Goal: Find specific page/section: Locate a particular part of the current website

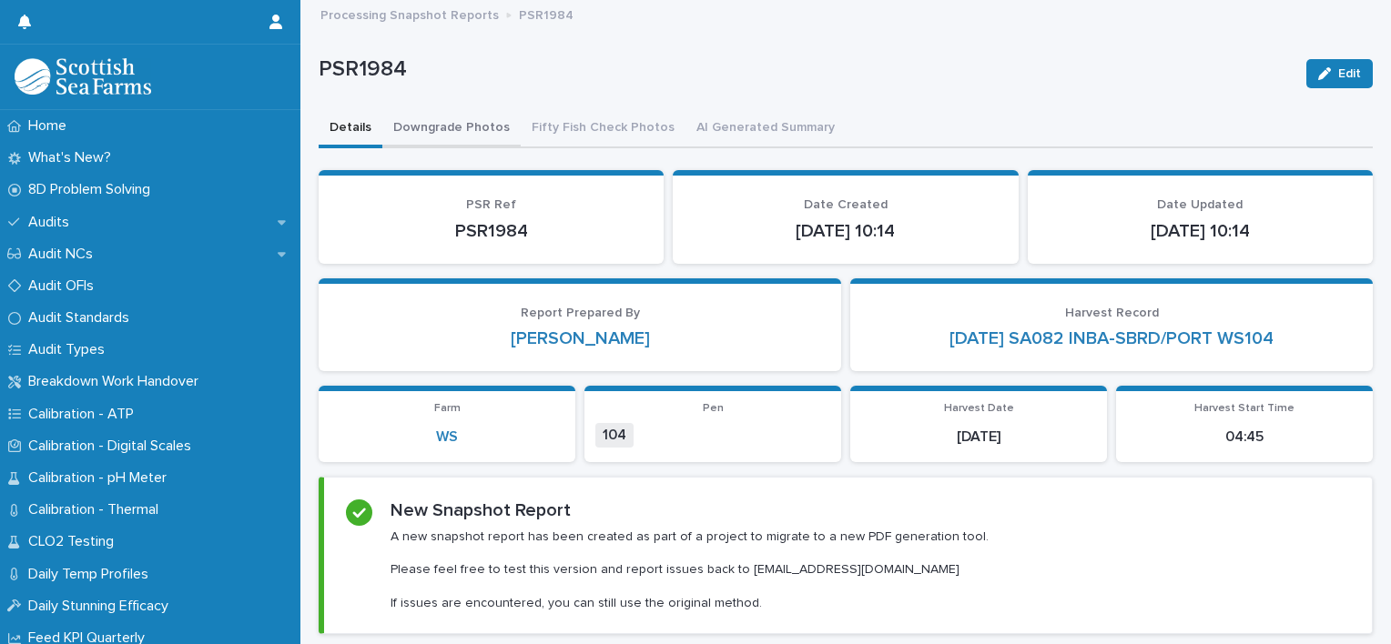
click at [470, 120] on button "Downgrade Photos" at bounding box center [451, 129] width 138 height 38
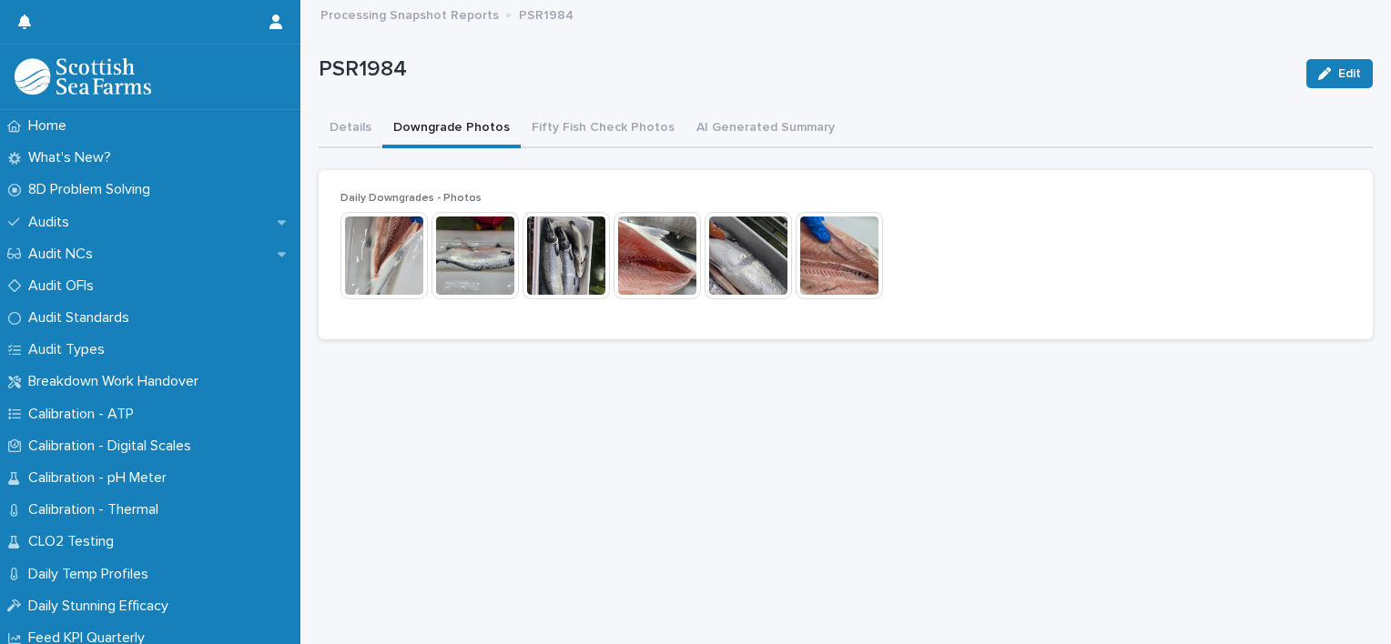
click at [386, 280] on img at bounding box center [383, 255] width 87 height 87
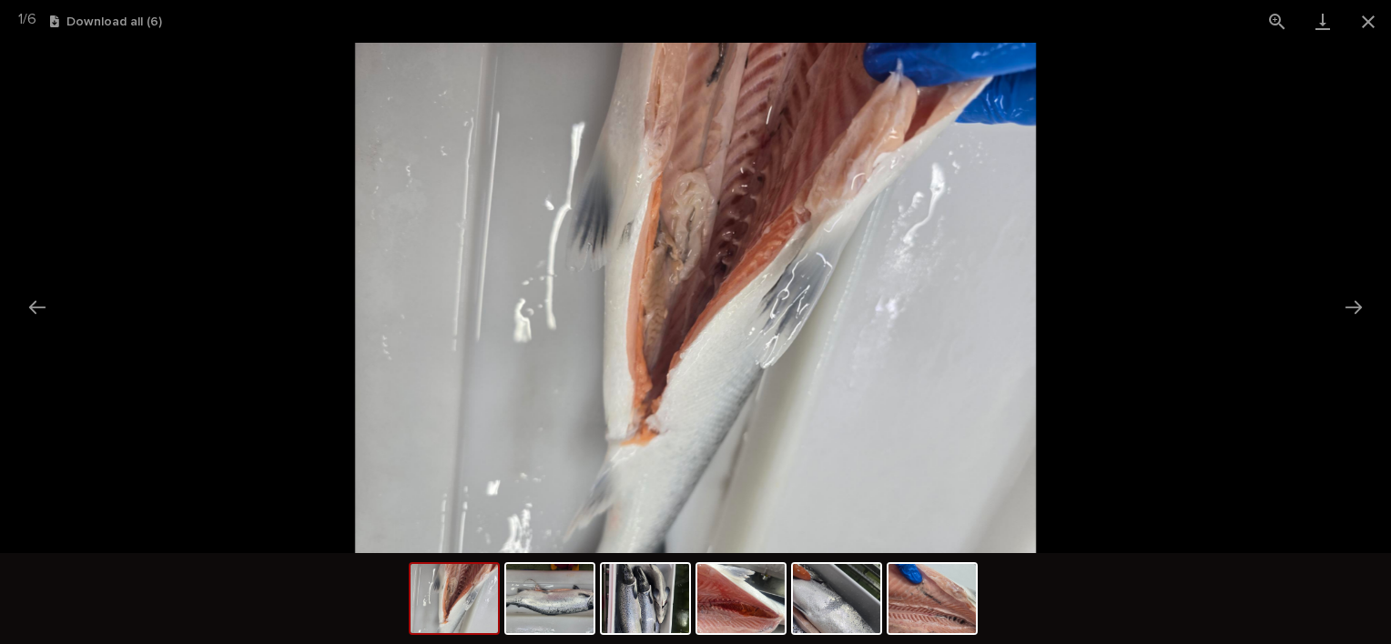
click at [1373, 299] on picture at bounding box center [695, 298] width 1391 height 511
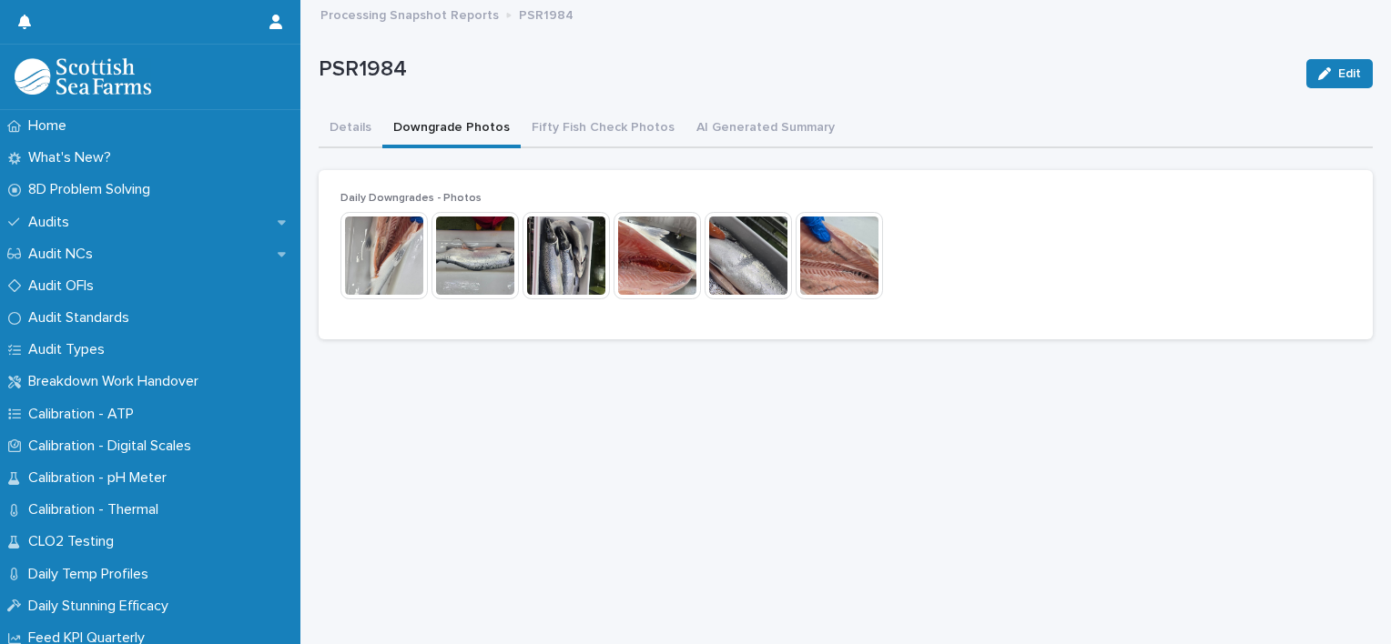
click at [379, 255] on img at bounding box center [383, 255] width 87 height 87
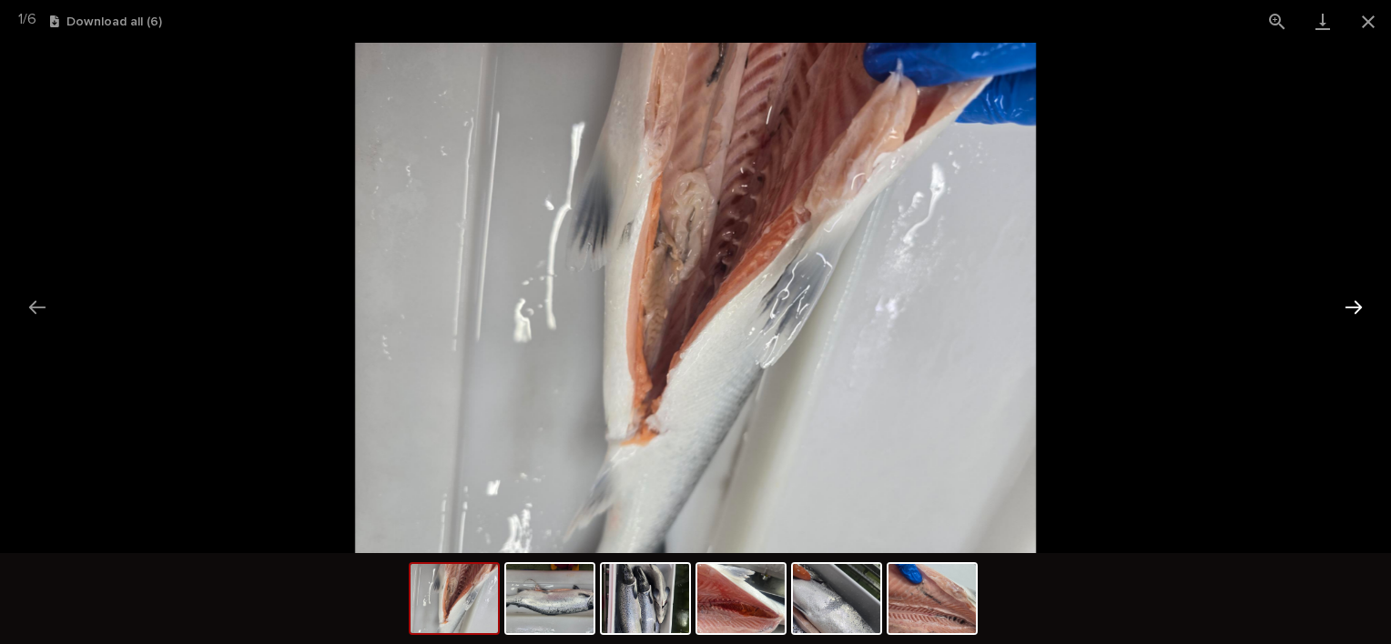
click at [1349, 309] on button "Next slide" at bounding box center [1353, 306] width 38 height 35
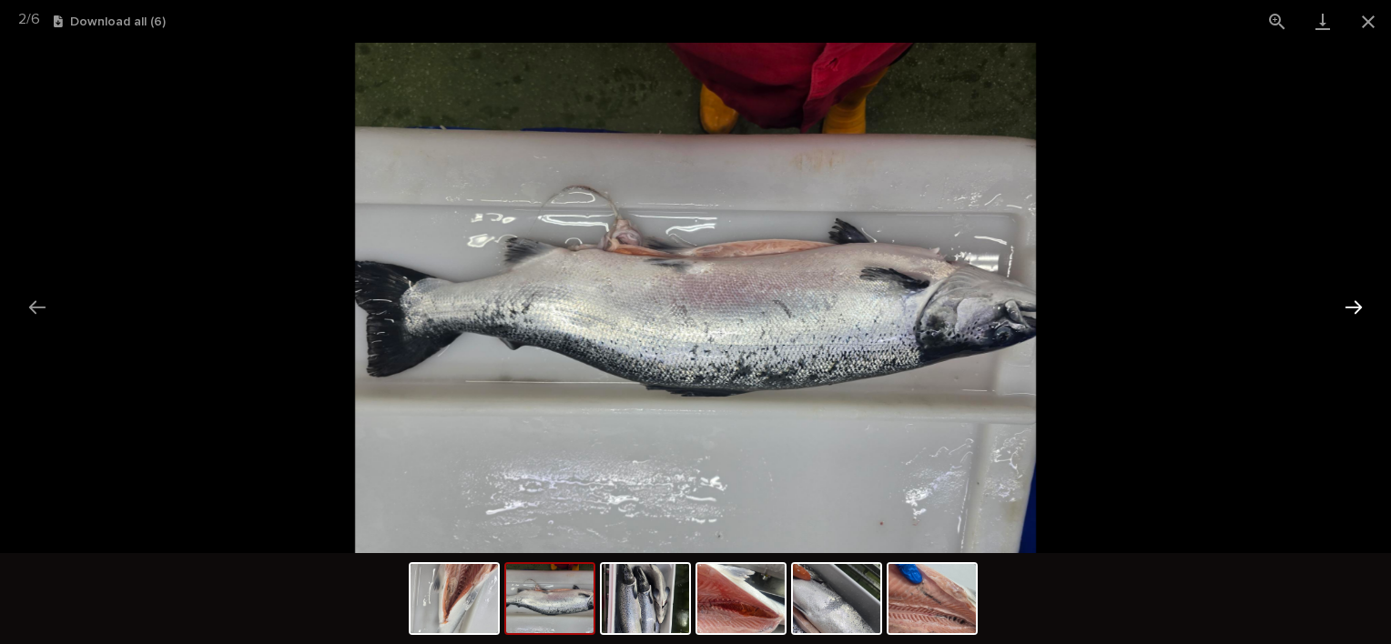
click at [1349, 309] on button "Next slide" at bounding box center [1353, 306] width 38 height 35
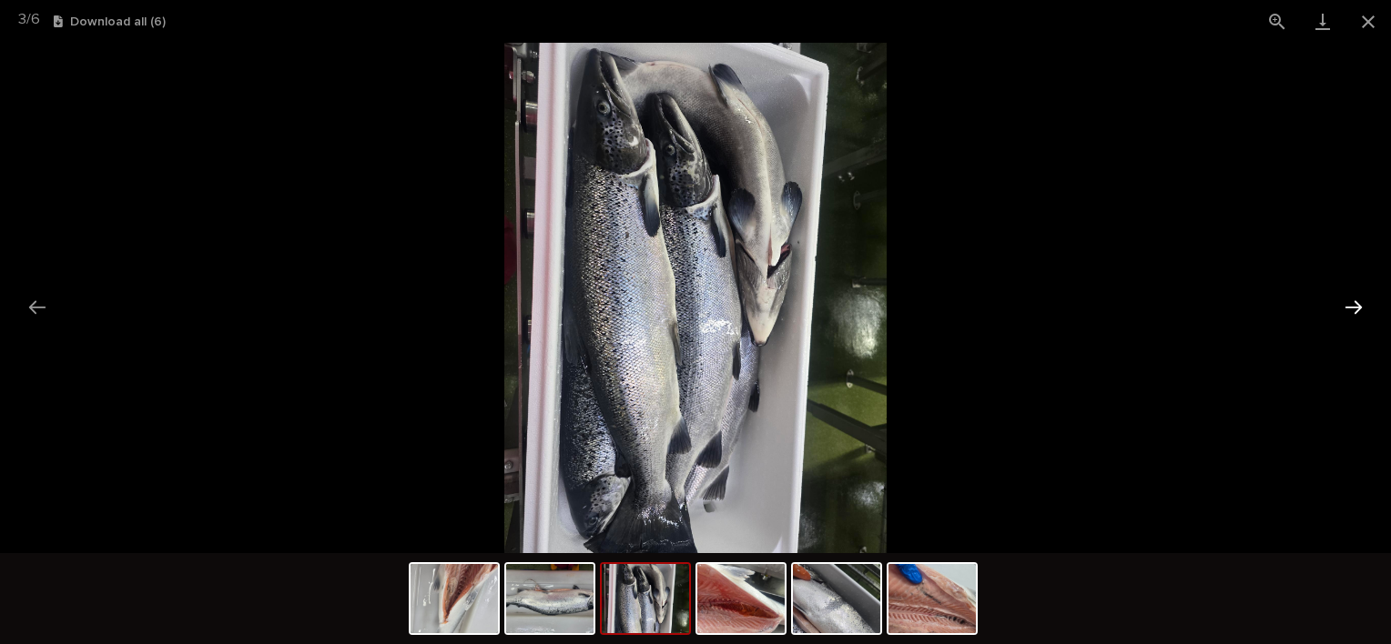
click at [1349, 309] on button "Next slide" at bounding box center [1353, 306] width 38 height 35
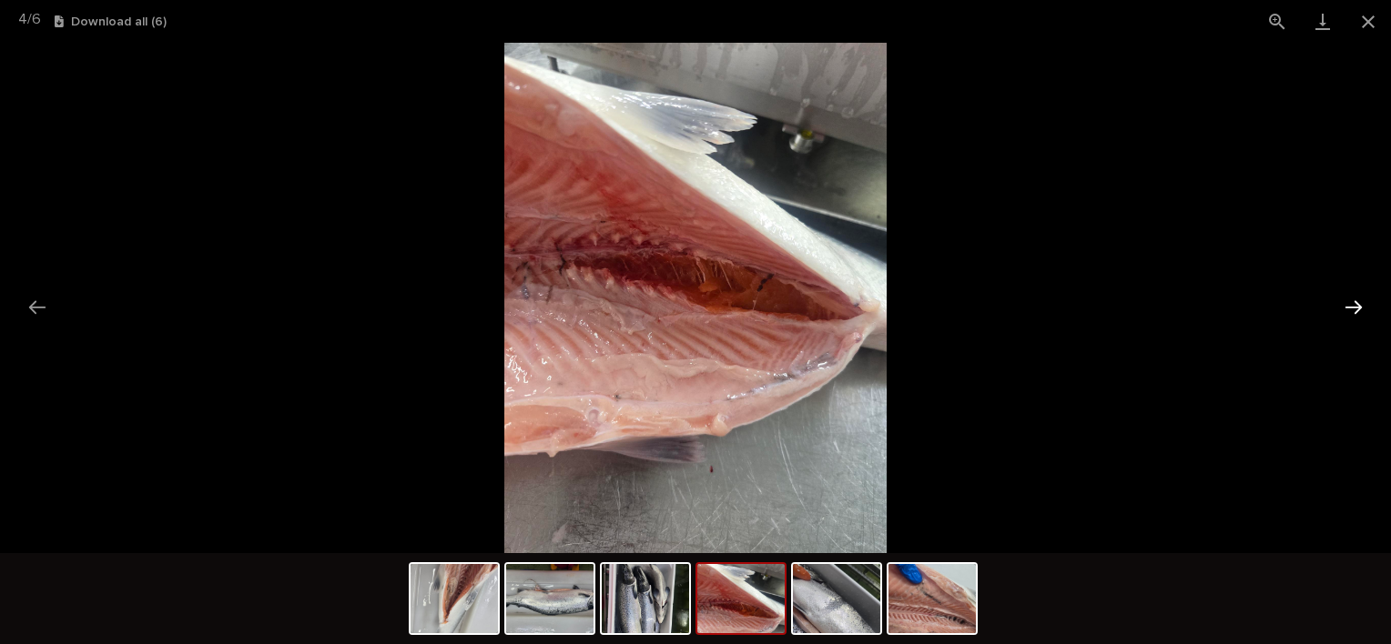
click at [1349, 309] on button "Next slide" at bounding box center [1353, 306] width 38 height 35
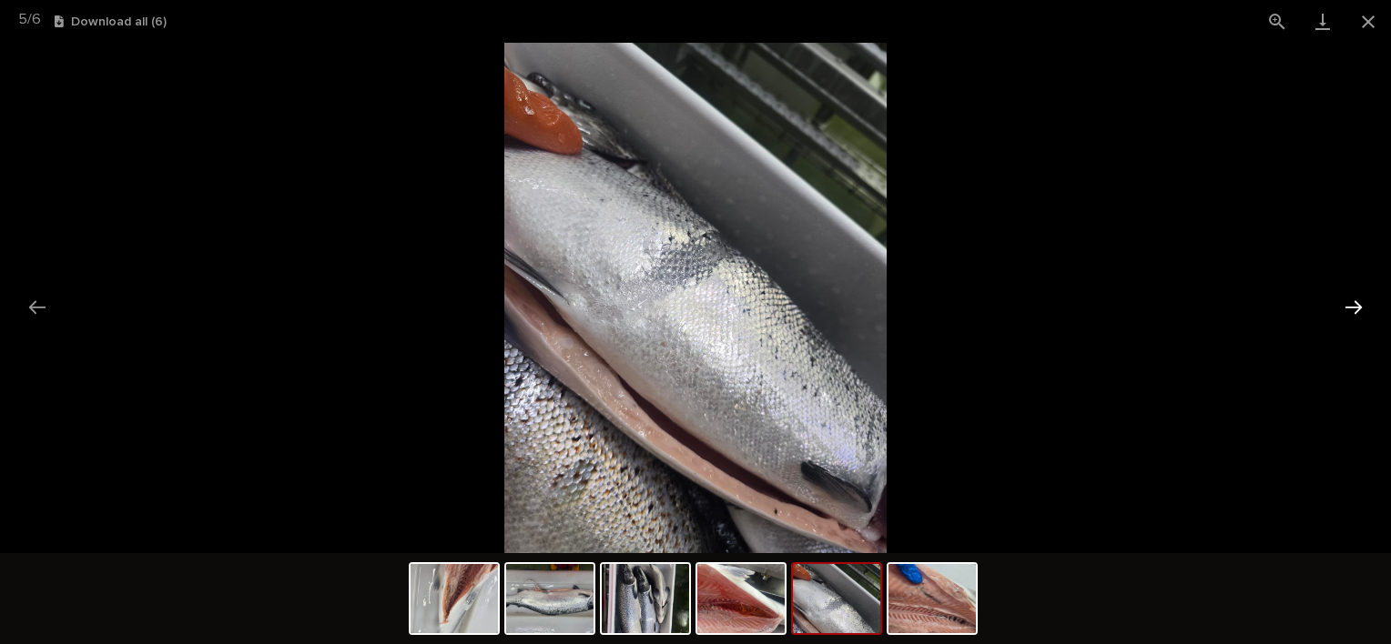
click at [1349, 309] on button "Next slide" at bounding box center [1353, 306] width 38 height 35
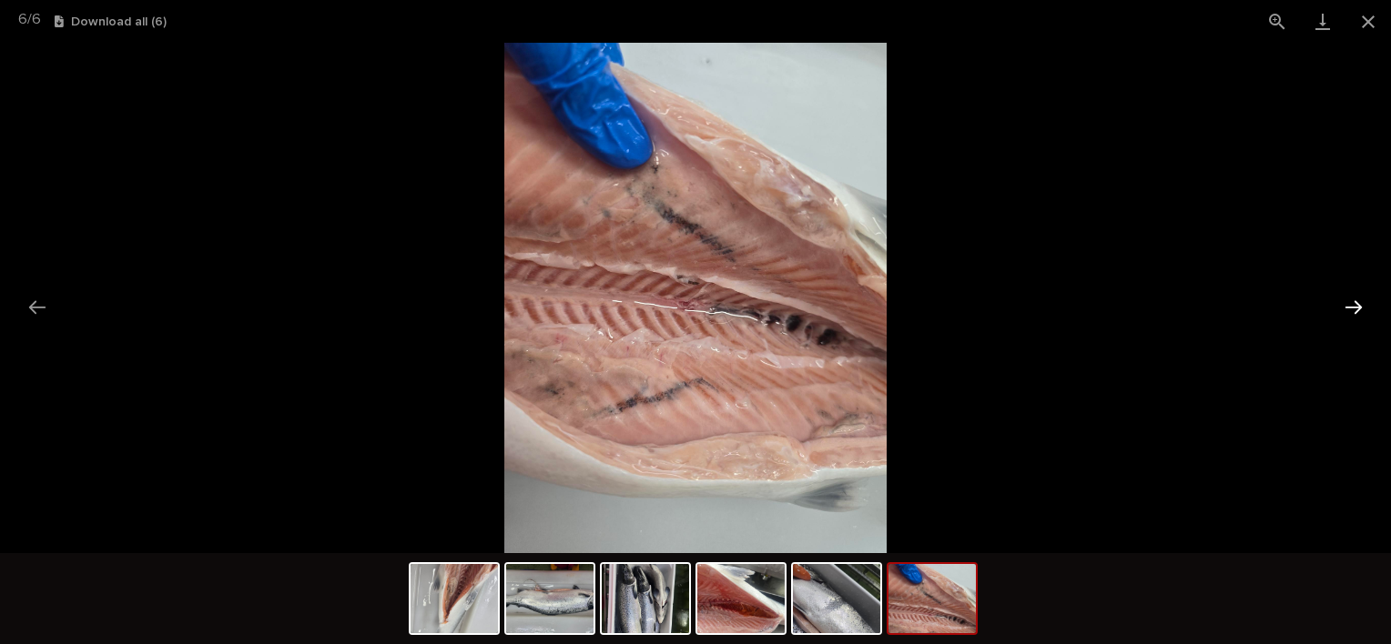
click at [1349, 309] on button "Next slide" at bounding box center [1353, 306] width 38 height 35
